Goal: Manage account settings

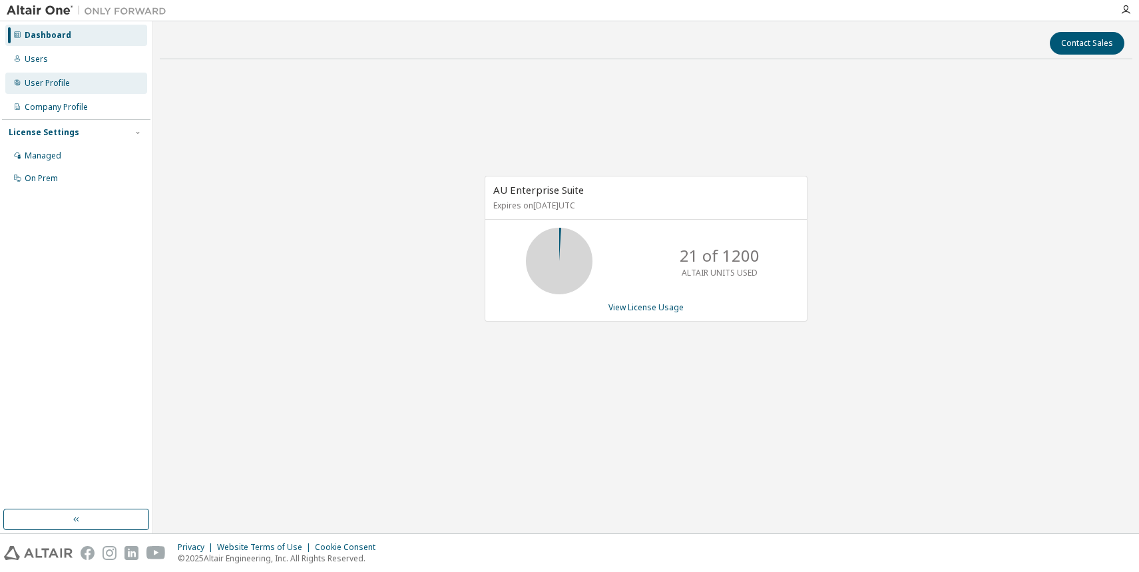
click at [61, 79] on div "User Profile" at bounding box center [47, 83] width 45 height 11
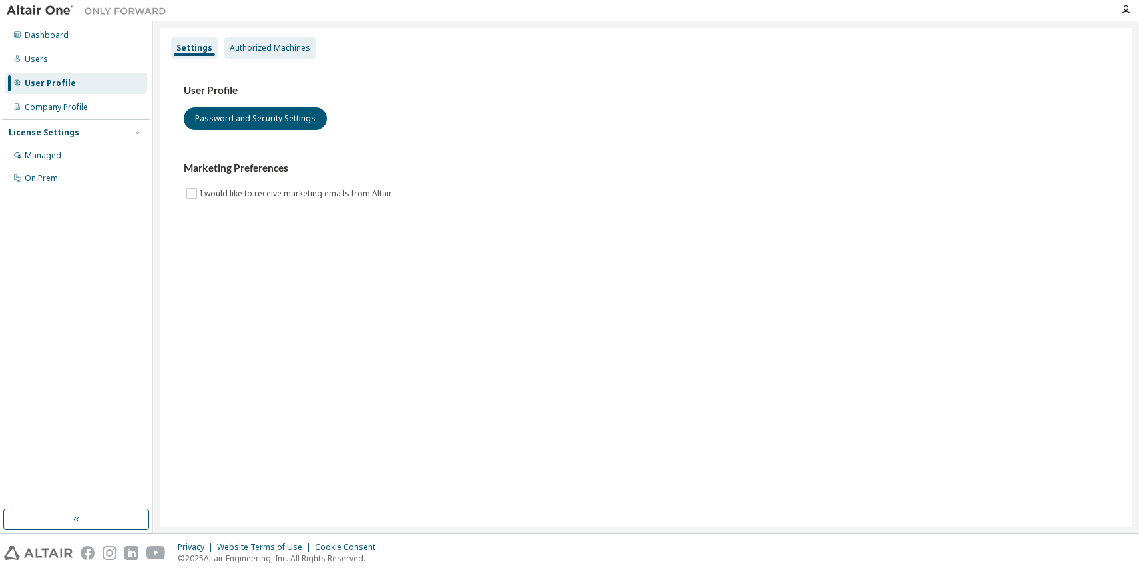
click at [284, 53] on div "Authorized Machines" at bounding box center [269, 47] width 91 height 21
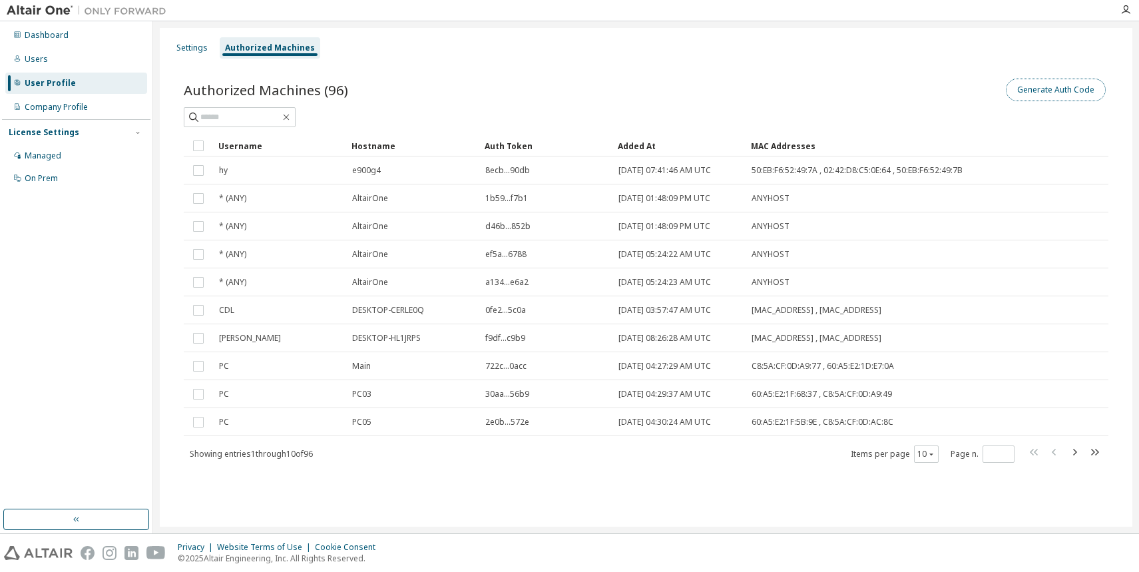
click at [1056, 90] on button "Generate Auth Code" at bounding box center [1056, 90] width 100 height 23
